Goal: Find specific page/section

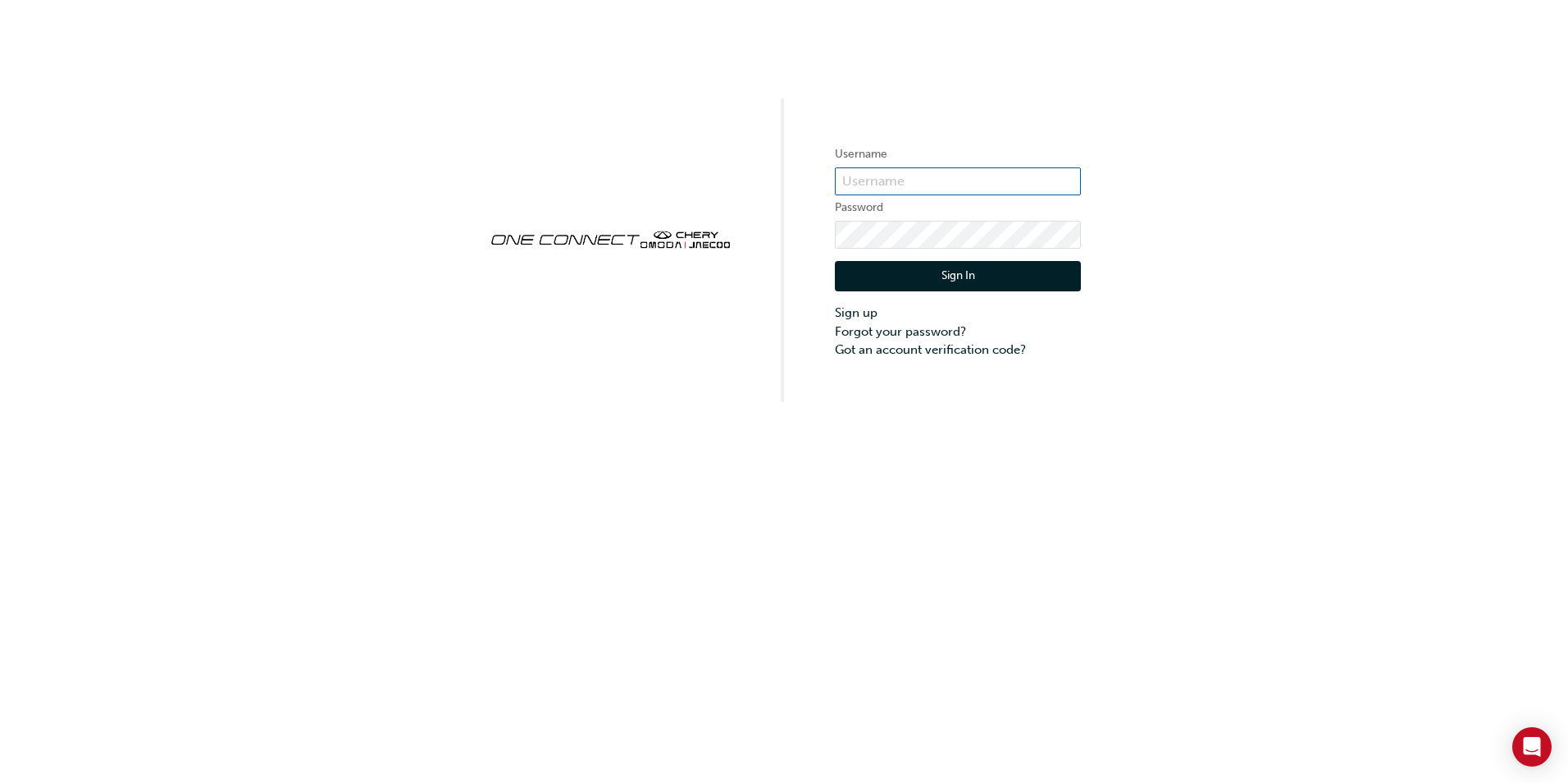
type input "CHAU0926"
click at [976, 273] on button "Sign In" at bounding box center [958, 277] width 246 height 31
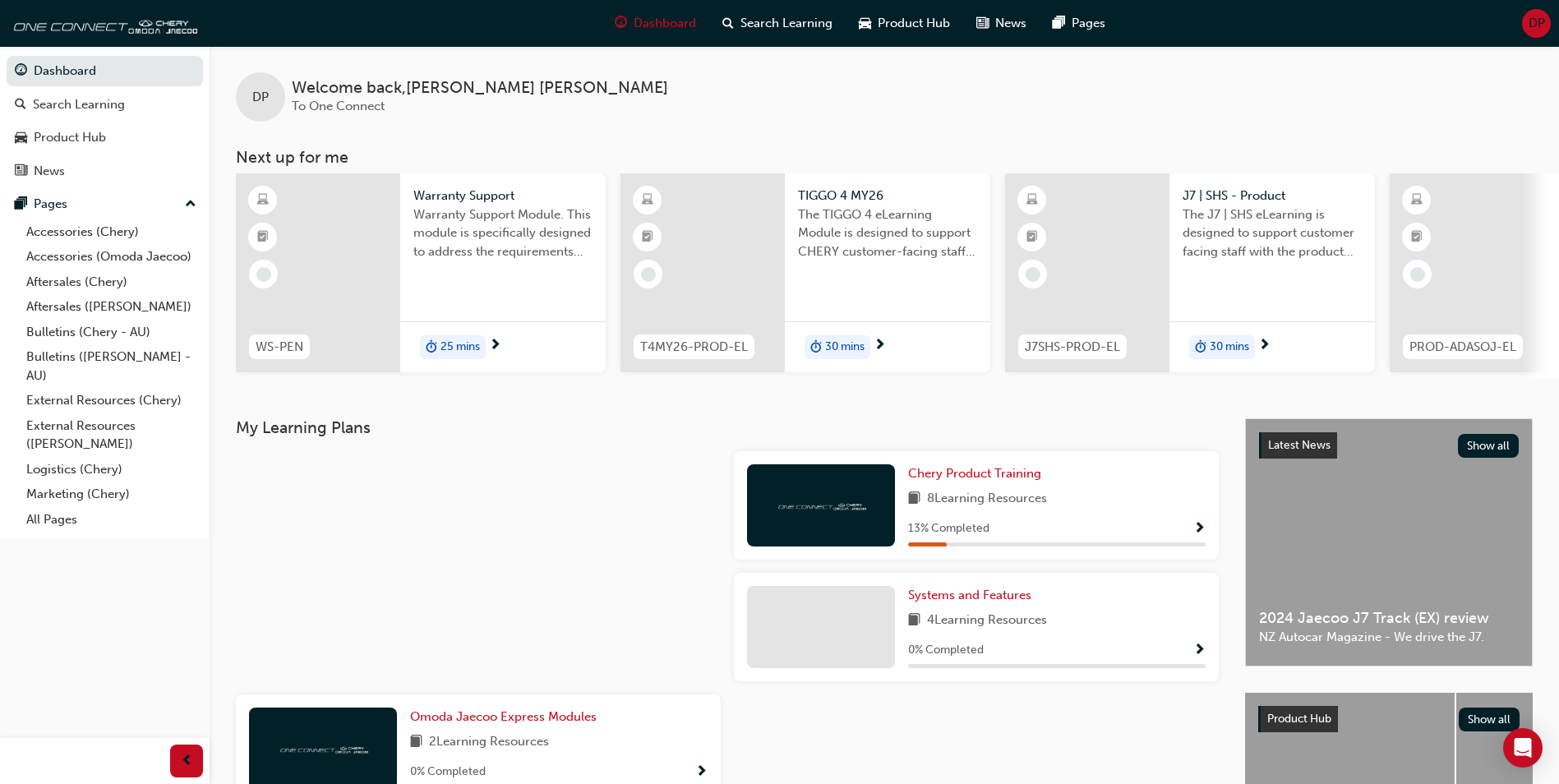
click at [1528, 24] on span "DP" at bounding box center [1536, 23] width 17 height 19
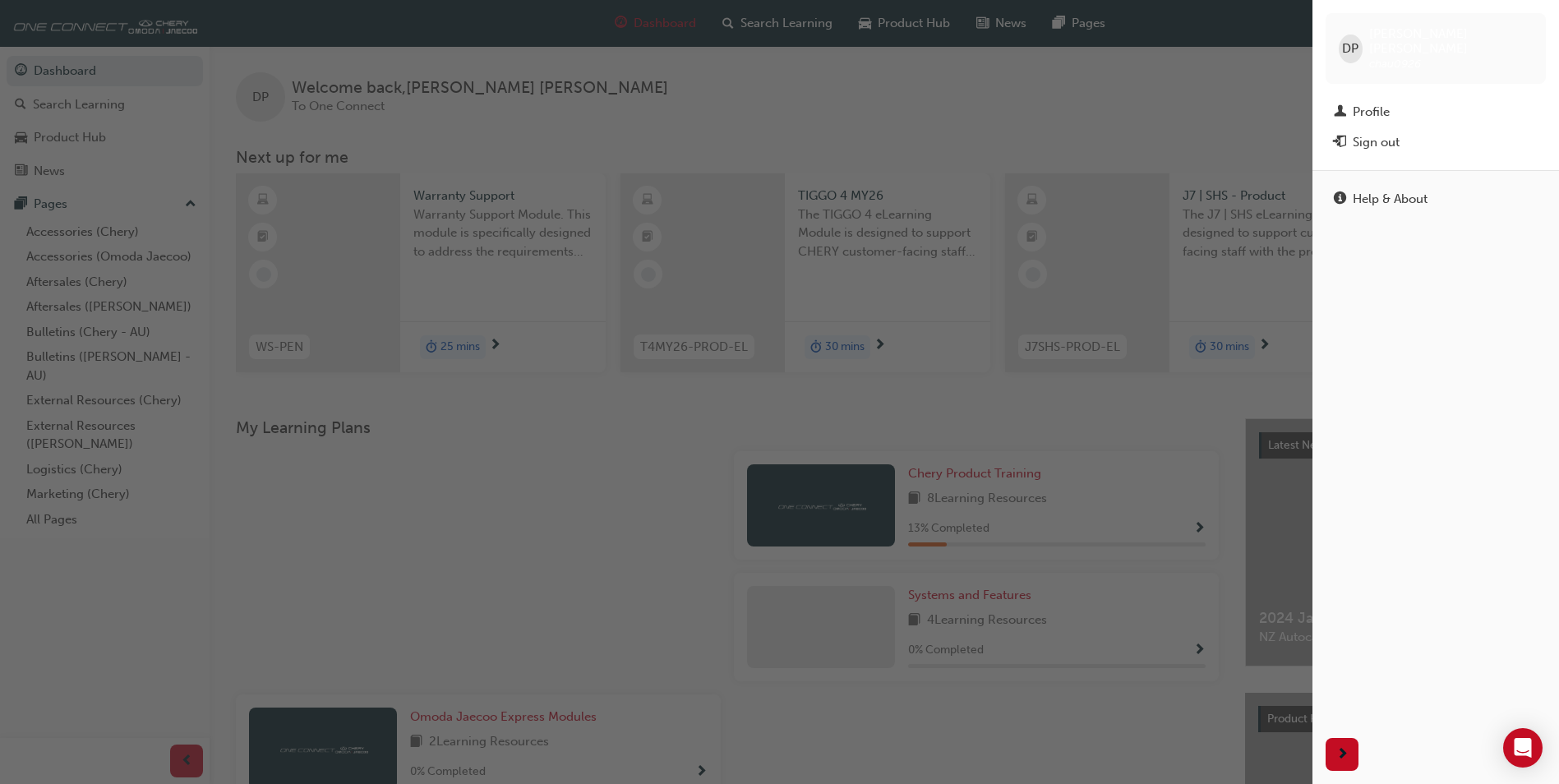
click at [1157, 71] on div "button" at bounding box center [655, 392] width 1312 height 784
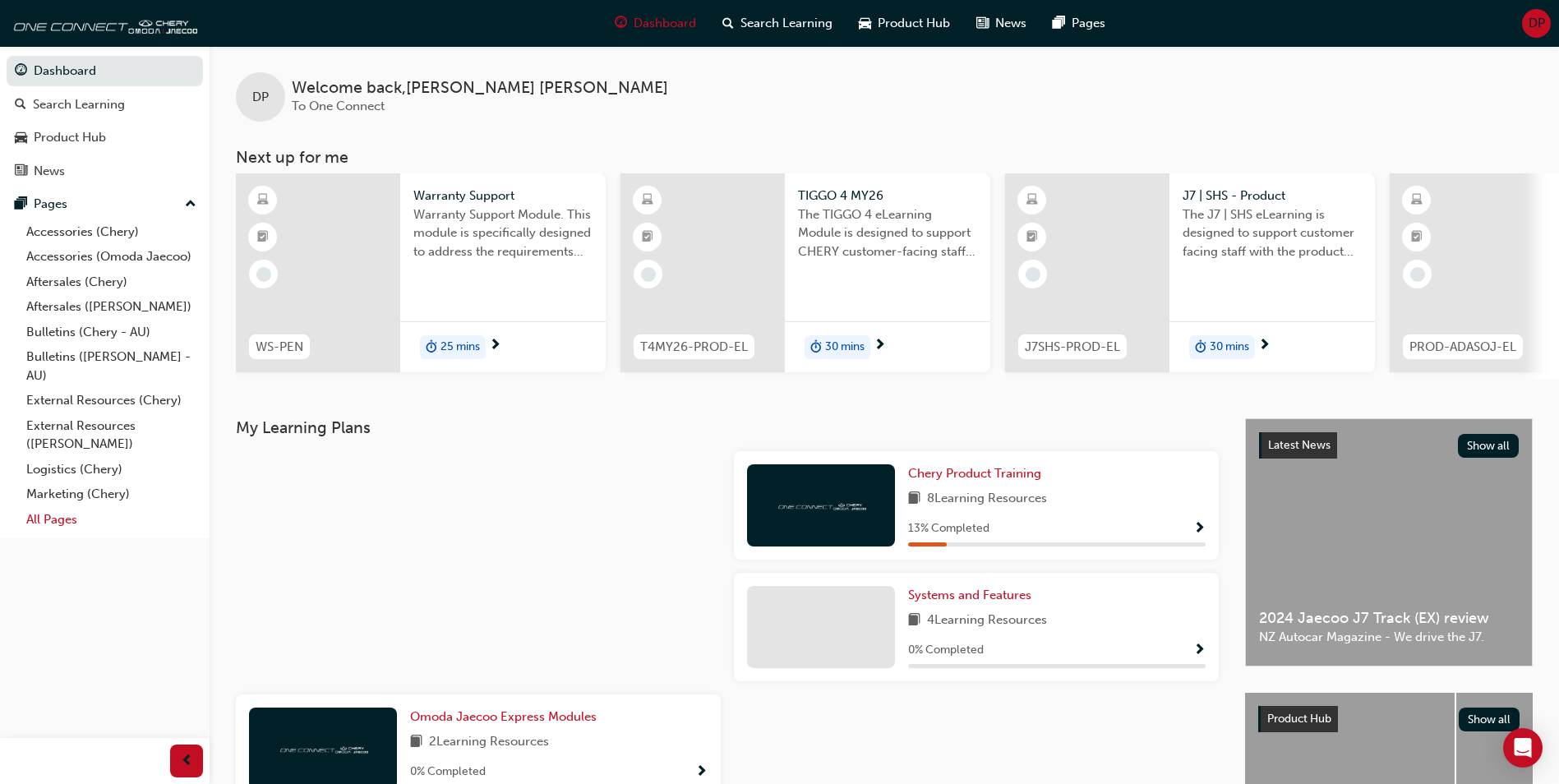
click at [57, 518] on link "All Pages" at bounding box center [111, 519] width 183 height 26
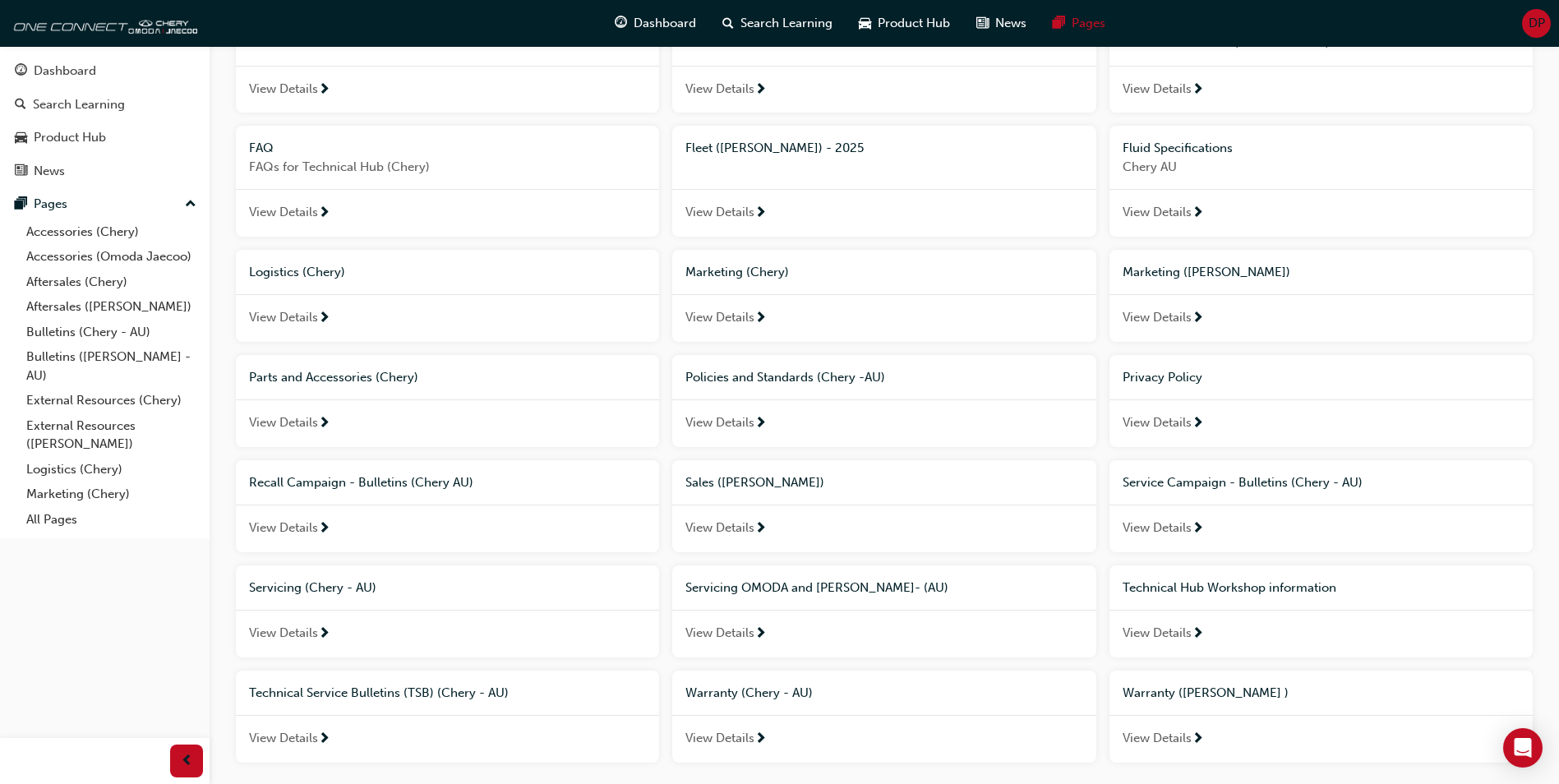
scroll to position [475, 0]
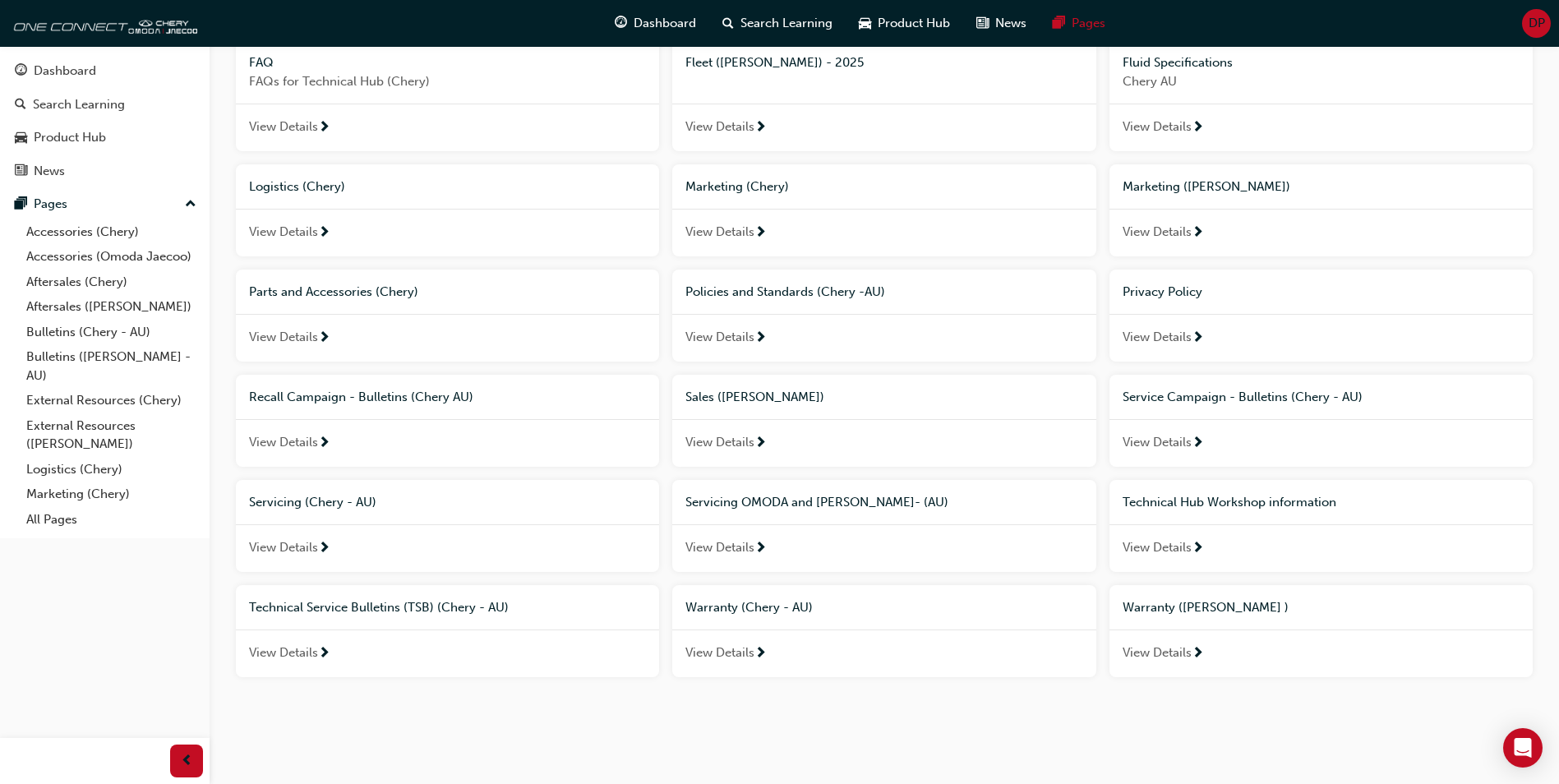
click at [1173, 651] on span "View Details" at bounding box center [1157, 652] width 69 height 19
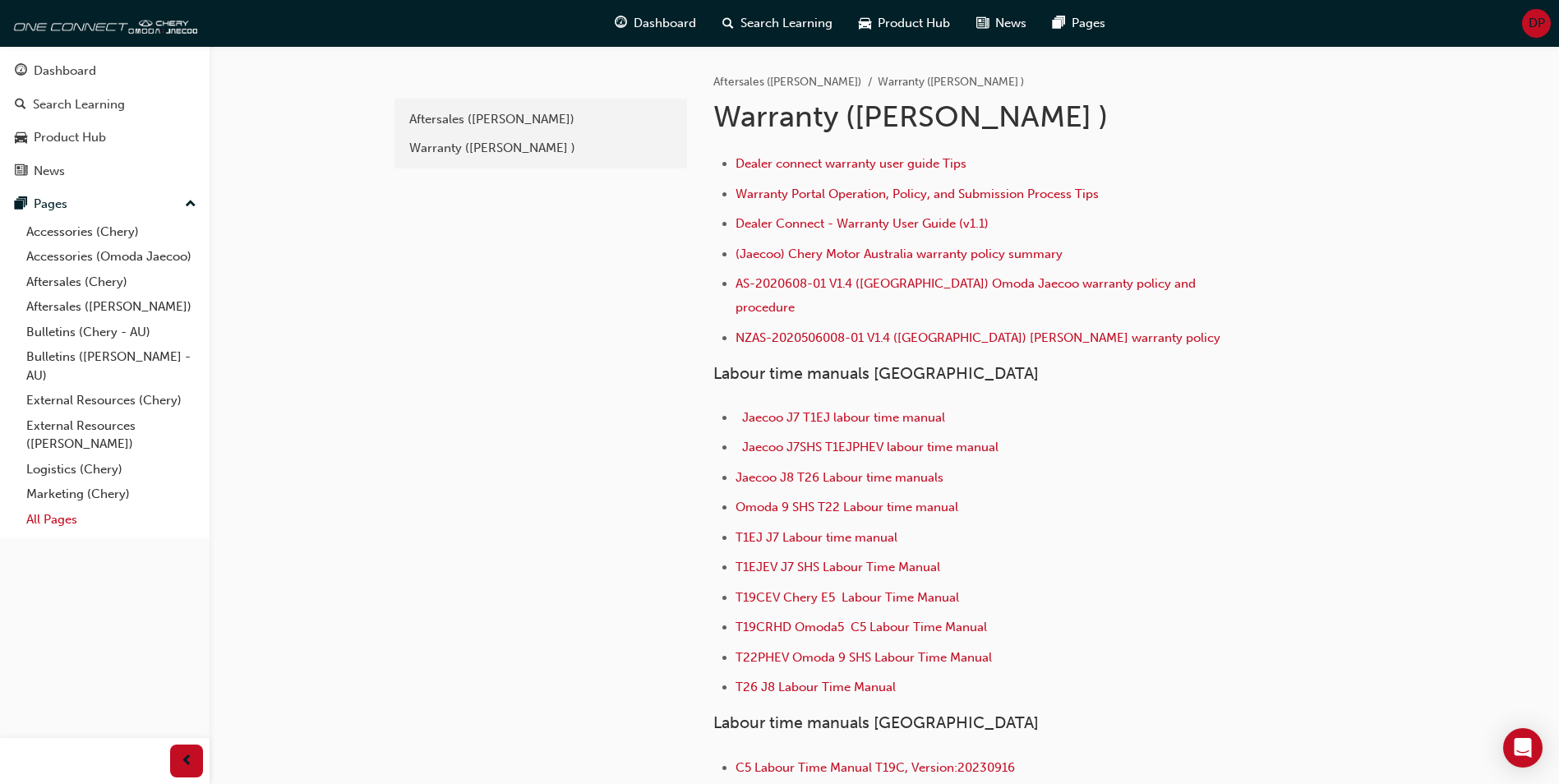
click at [60, 520] on link "All Pages" at bounding box center [111, 519] width 183 height 26
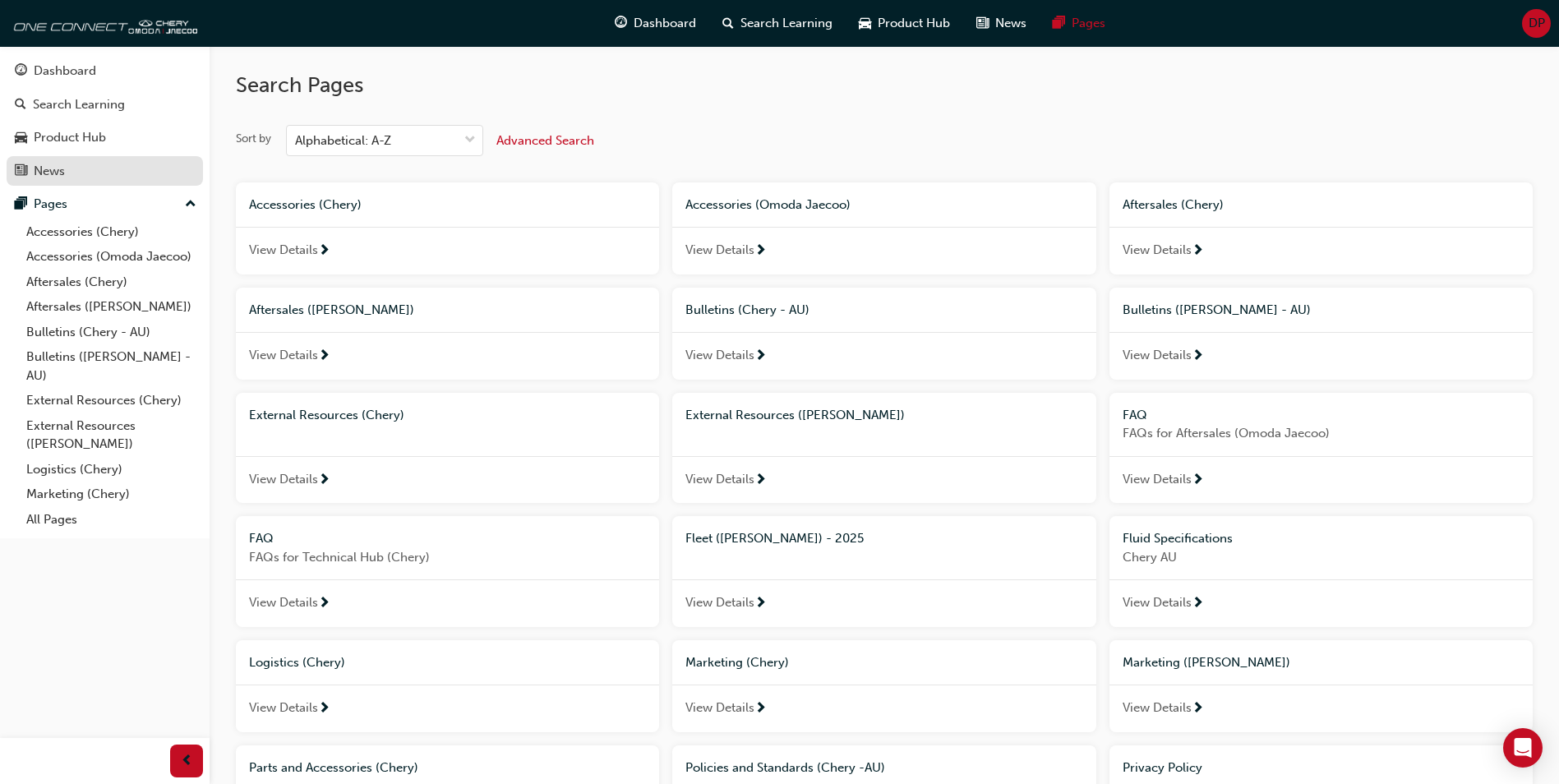
click at [54, 170] on div "News" at bounding box center [49, 170] width 31 height 19
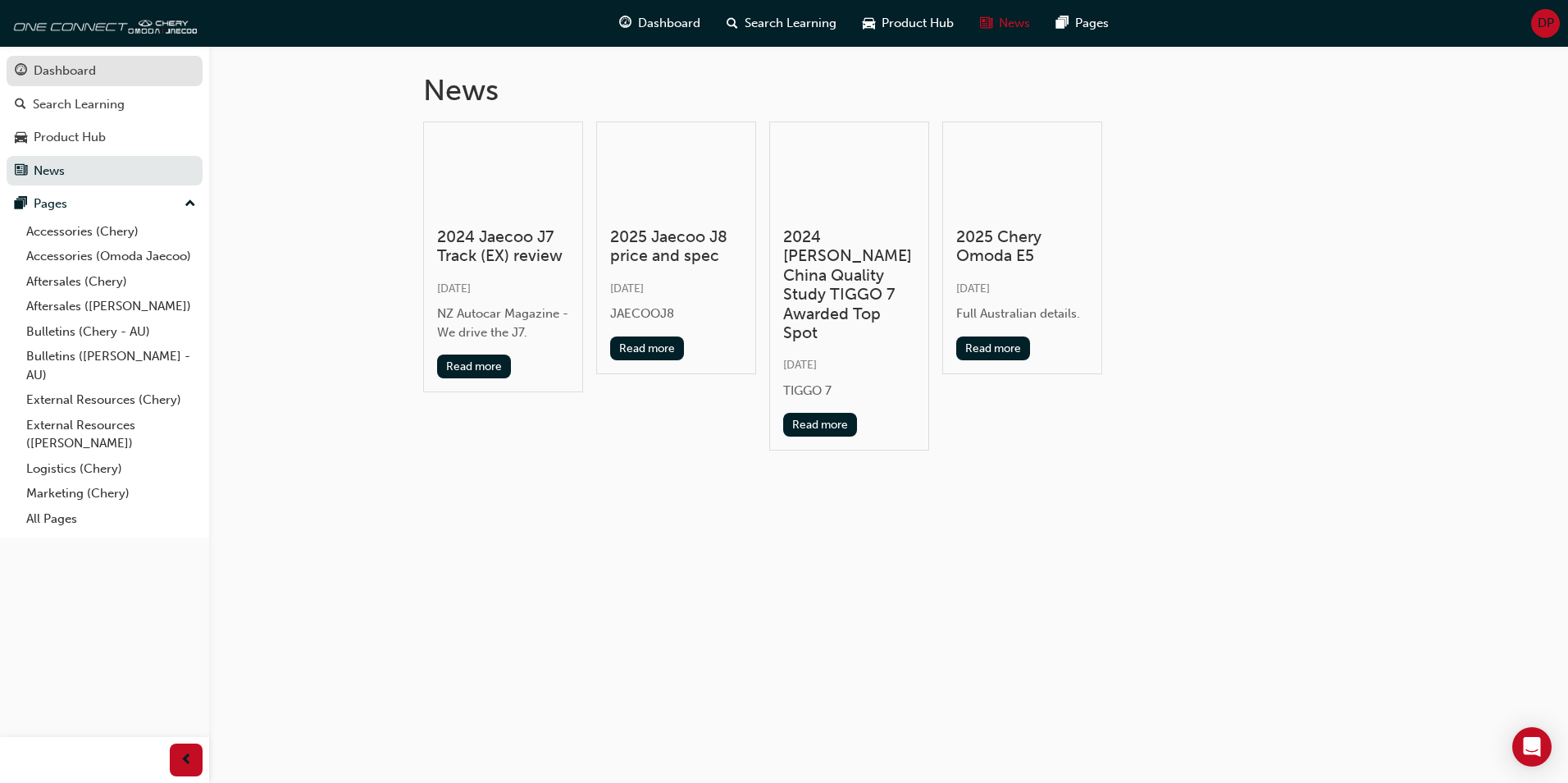
click at [62, 71] on div "Dashboard" at bounding box center [64, 71] width 62 height 19
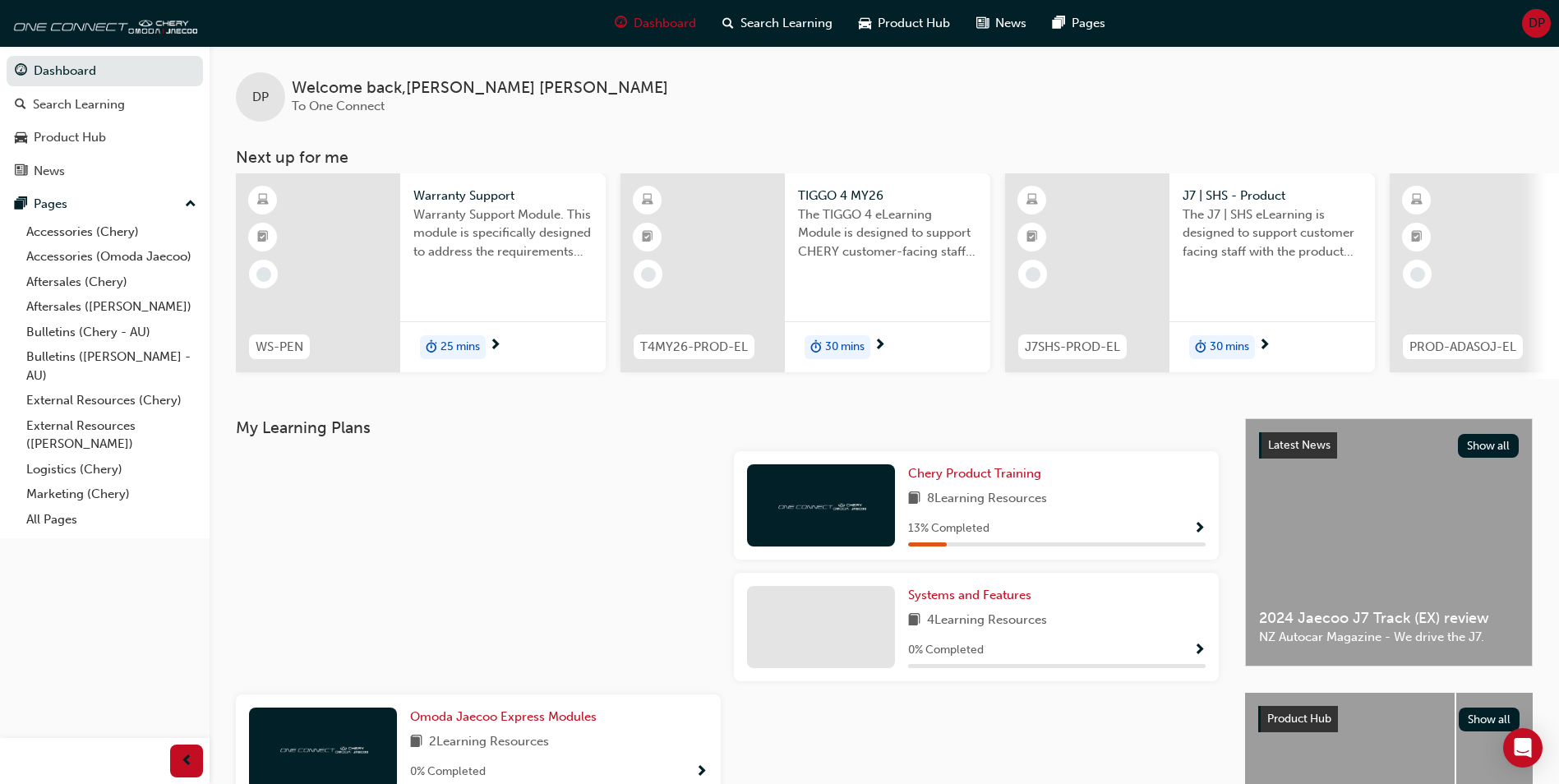
click at [1533, 28] on span "DP" at bounding box center [1536, 23] width 17 height 19
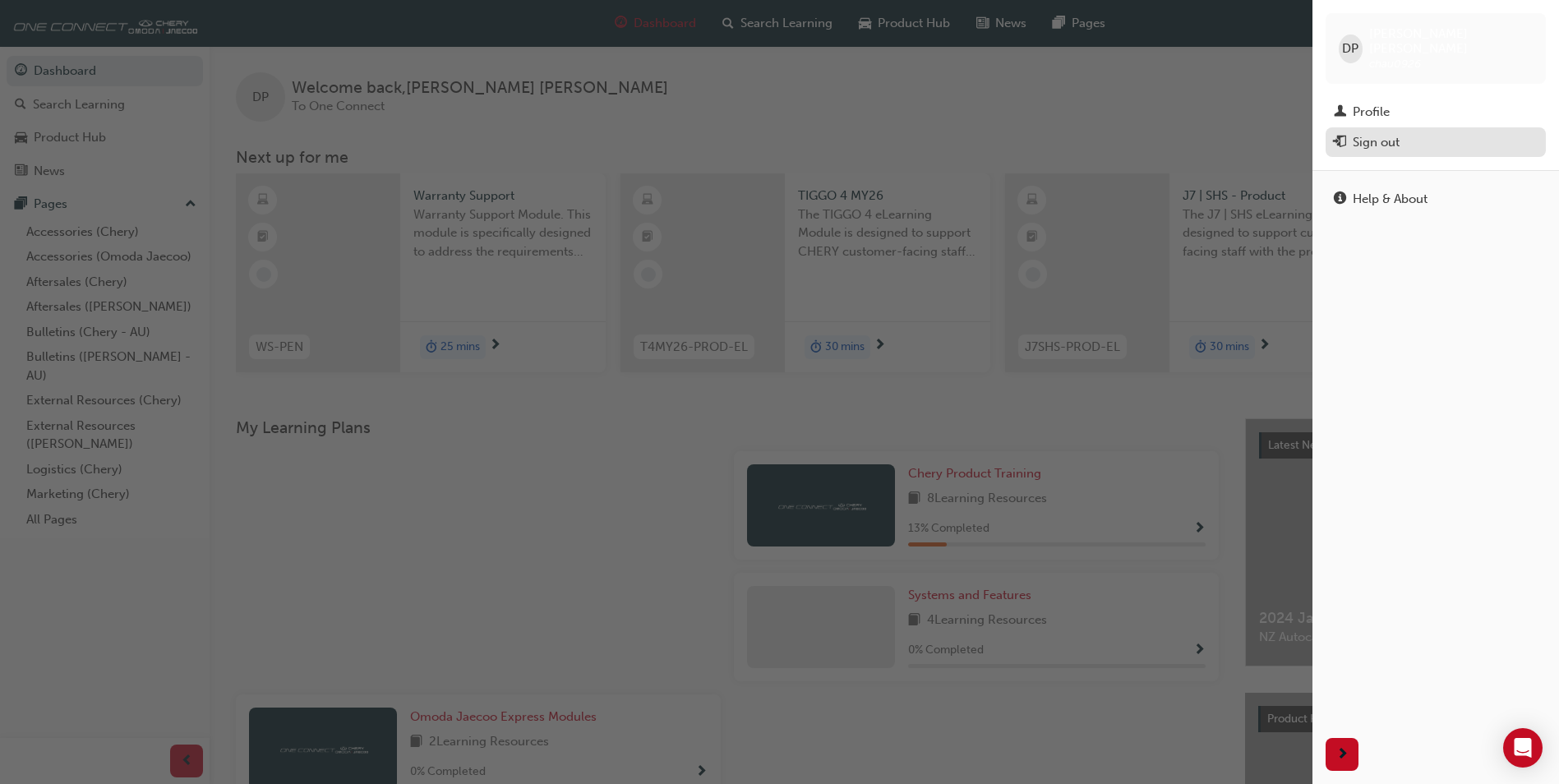
click at [1362, 133] on div "Sign out" at bounding box center [1376, 142] width 47 height 19
